Goal: Obtain resource: Obtain resource

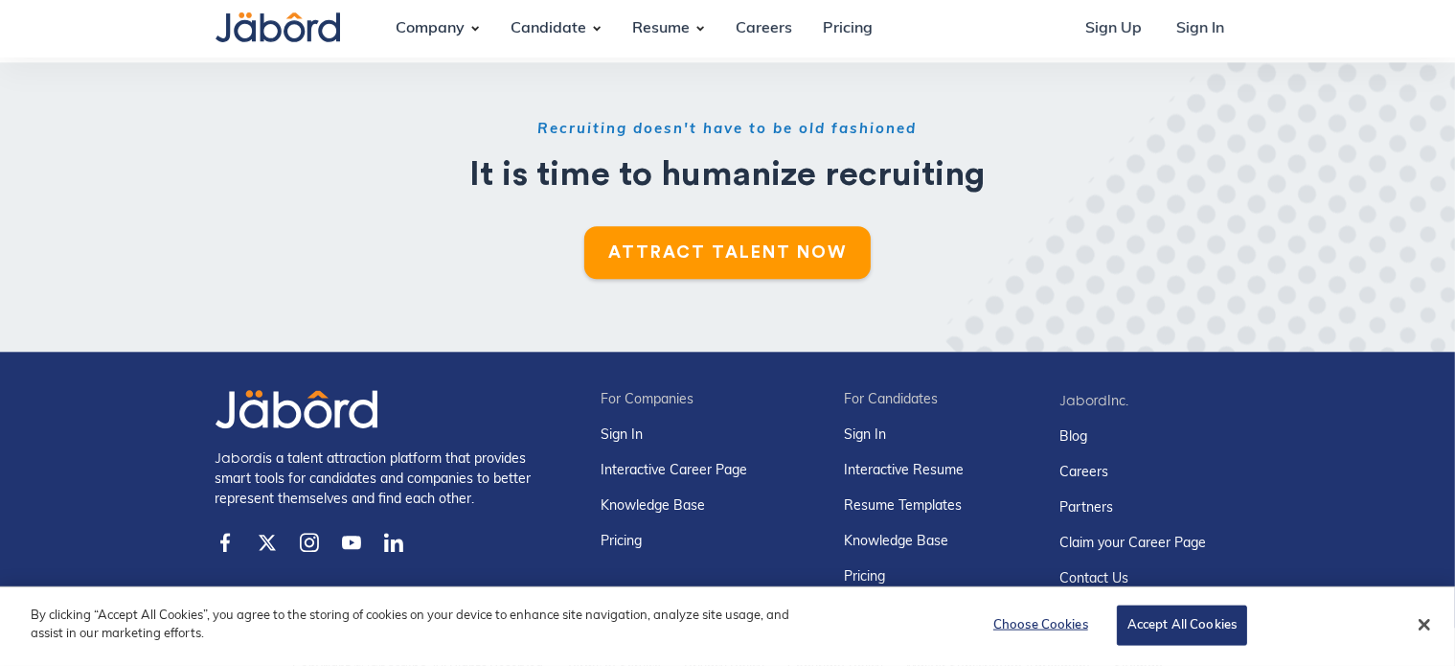
scroll to position [4830, 0]
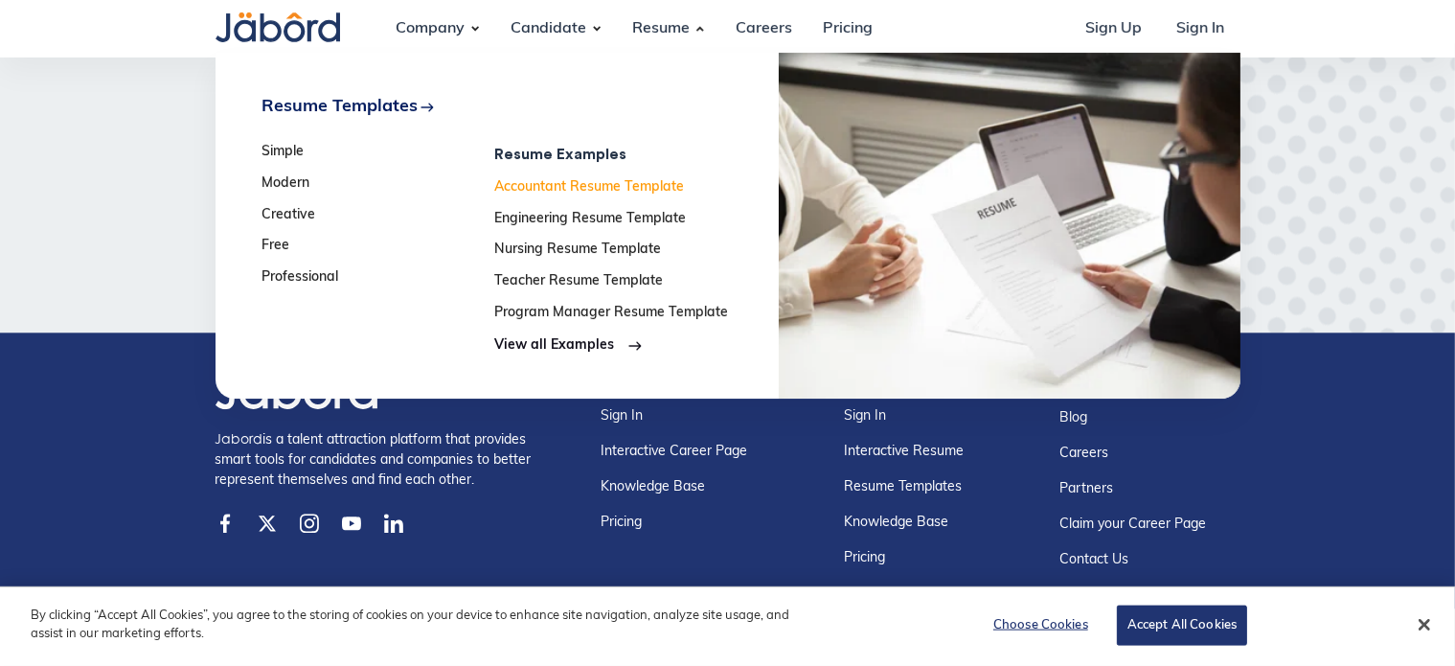
click at [617, 181] on link "Accountant Resume Template" at bounding box center [611, 188] width 234 height 16
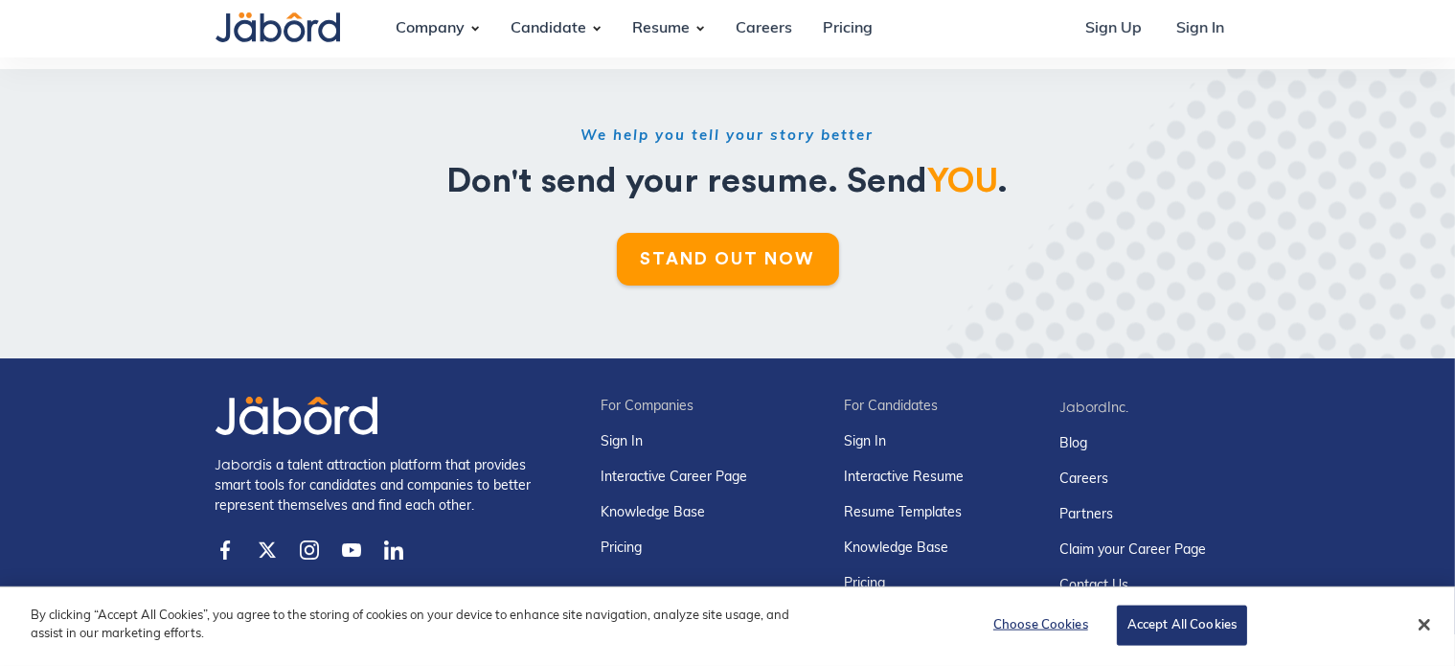
scroll to position [6707, 0]
